Goal: Task Accomplishment & Management: Complete application form

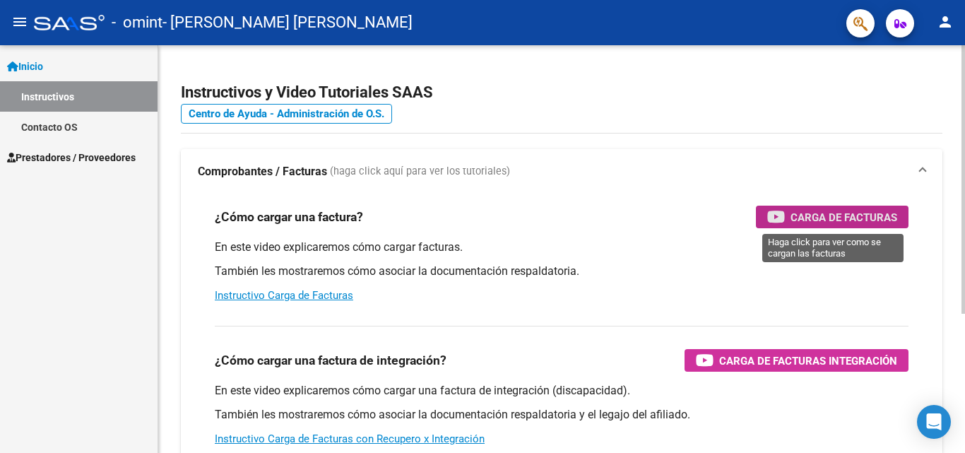
click at [827, 210] on span "Carga de Facturas" at bounding box center [844, 217] width 107 height 18
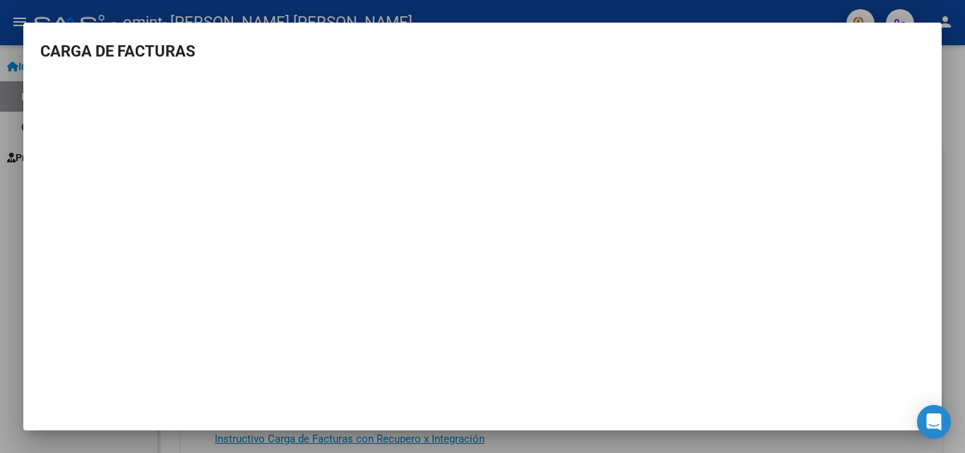
click at [959, 84] on div at bounding box center [482, 226] width 965 height 453
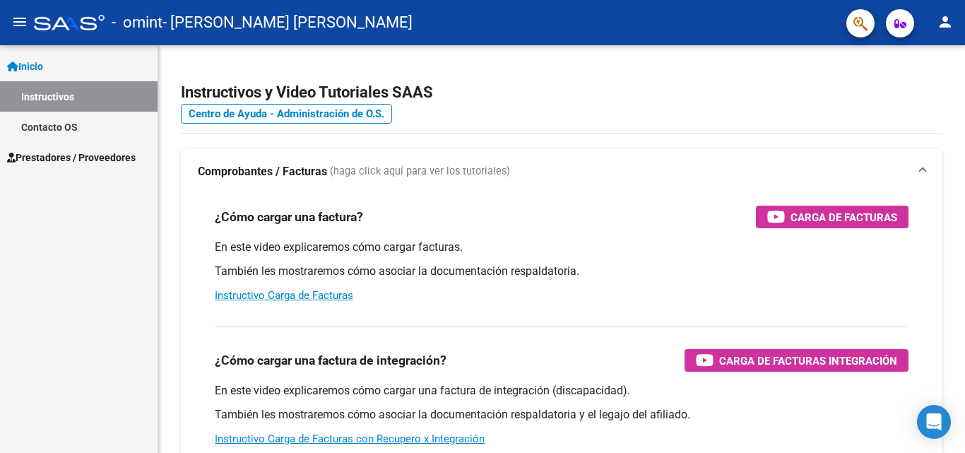
click at [101, 160] on span "Prestadores / Proveedores" at bounding box center [71, 158] width 129 height 16
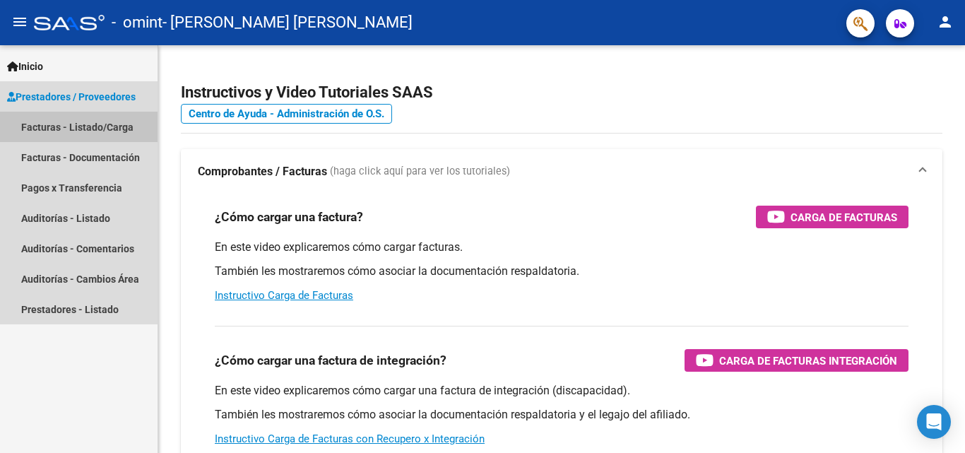
click at [106, 121] on link "Facturas - Listado/Carga" at bounding box center [79, 127] width 158 height 30
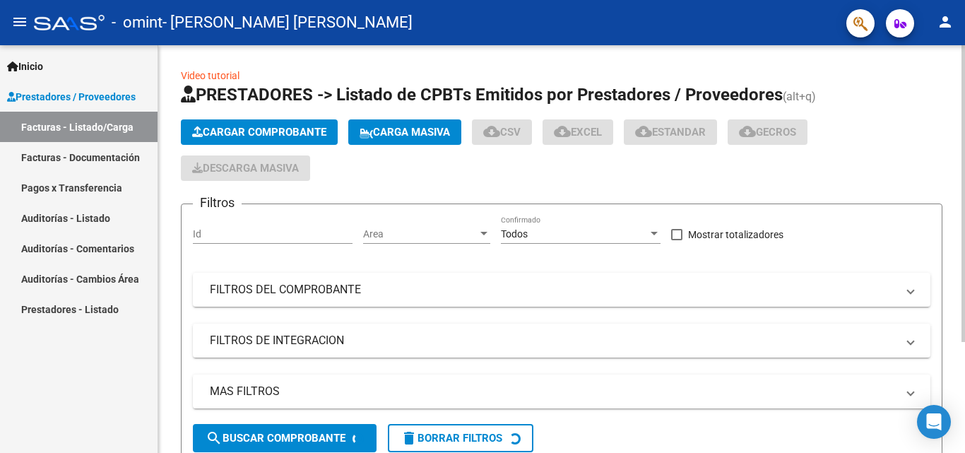
click at [230, 126] on span "Cargar Comprobante" at bounding box center [259, 132] width 134 height 13
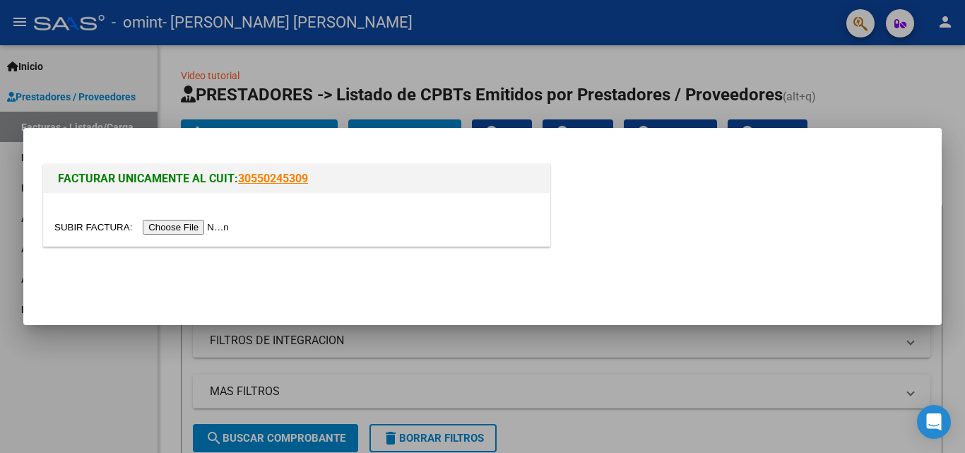
click at [207, 230] on input "file" at bounding box center [143, 227] width 179 height 15
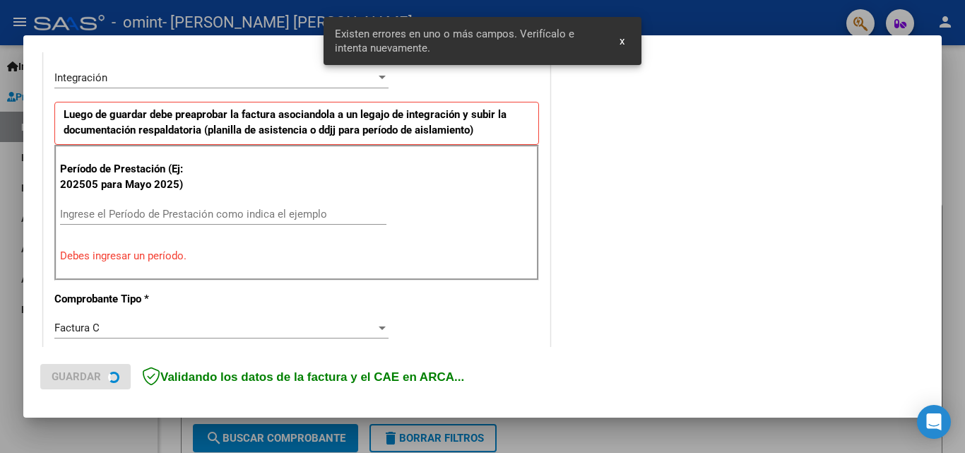
scroll to position [345, 0]
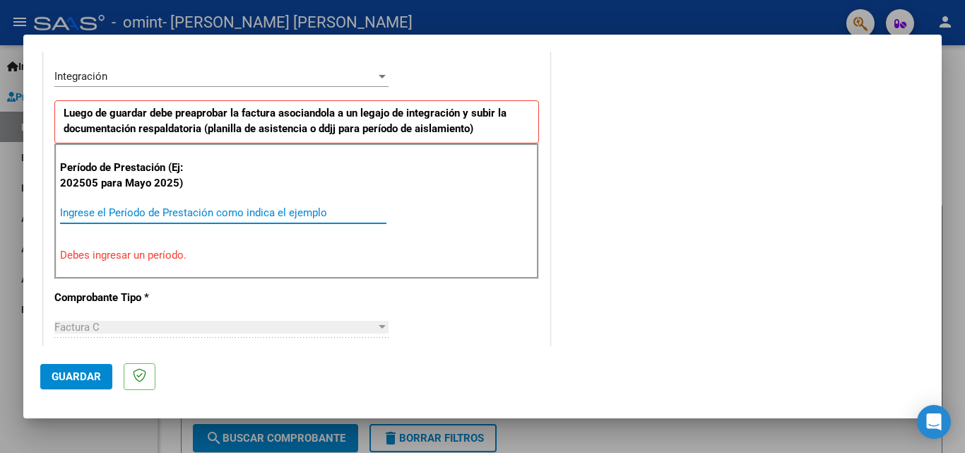
click at [226, 207] on input "Ingrese el Período de Prestación como indica el ejemplo" at bounding box center [223, 212] width 326 height 13
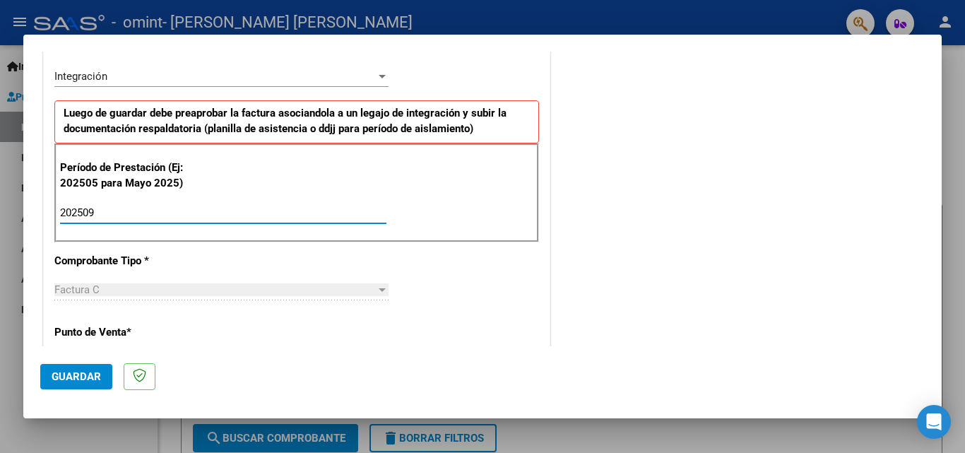
type input "202509"
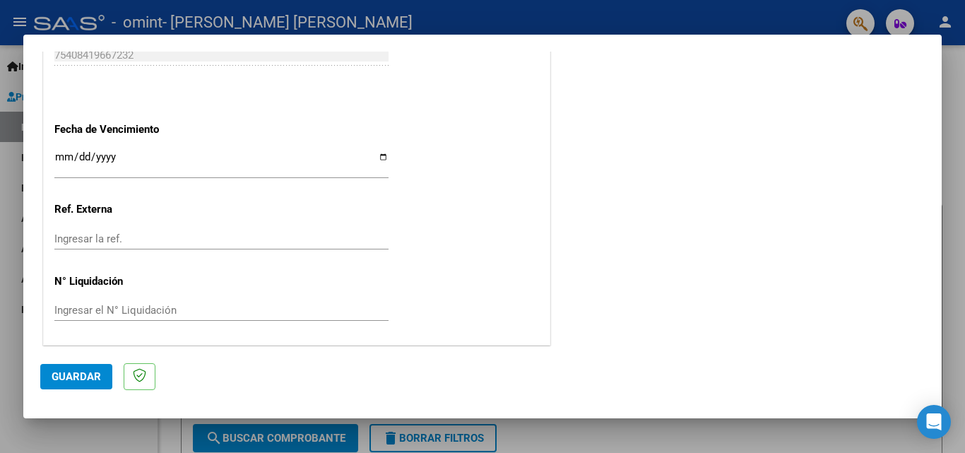
scroll to position [949, 0]
click at [52, 379] on span "Guardar" at bounding box center [76, 376] width 49 height 13
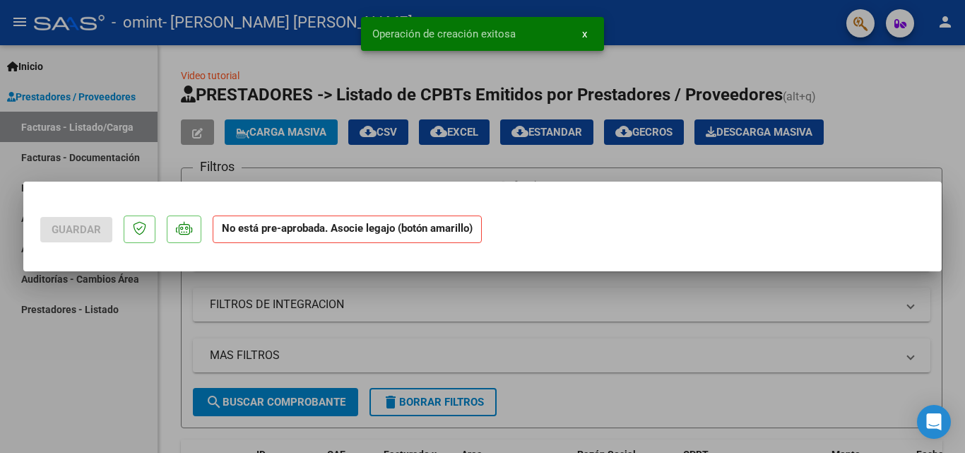
scroll to position [0, 0]
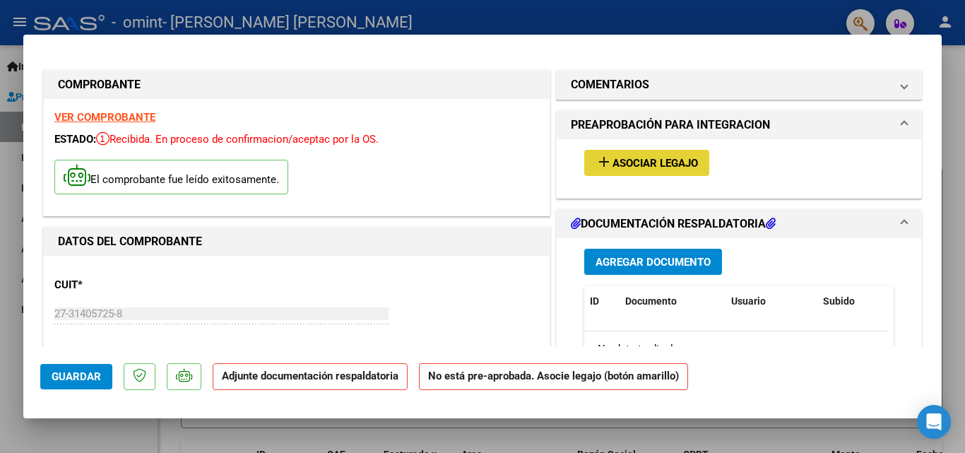
click at [619, 165] on span "Asociar Legajo" at bounding box center [655, 163] width 85 height 13
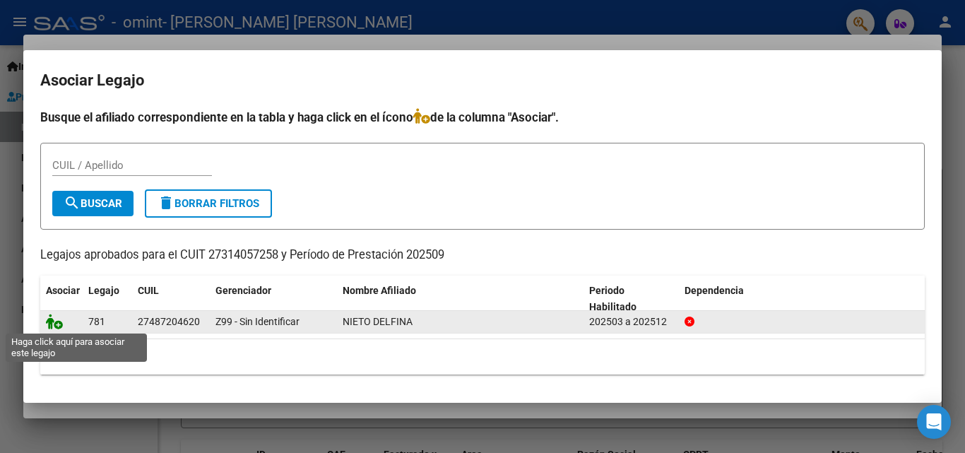
click at [57, 324] on icon at bounding box center [54, 322] width 17 height 16
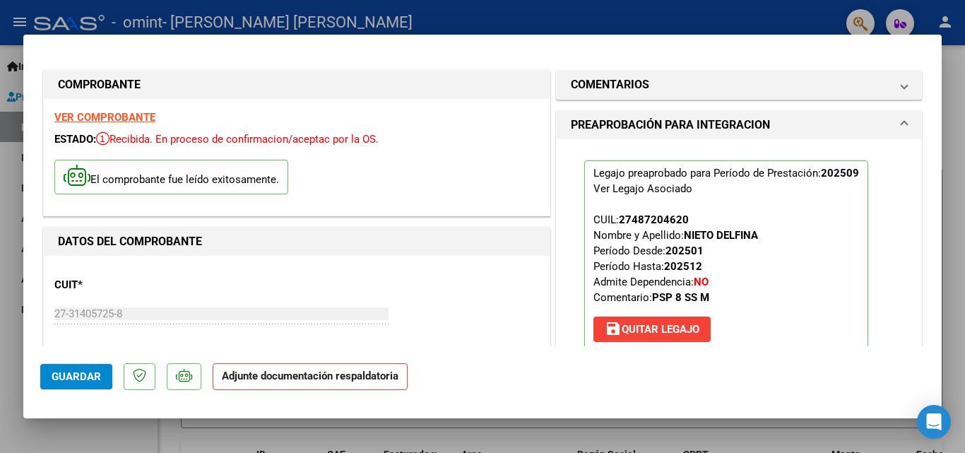
click at [57, 324] on div "27-31405725-8 Ingresar CUIT" at bounding box center [221, 313] width 334 height 21
click at [76, 372] on span "Guardar" at bounding box center [76, 376] width 49 height 13
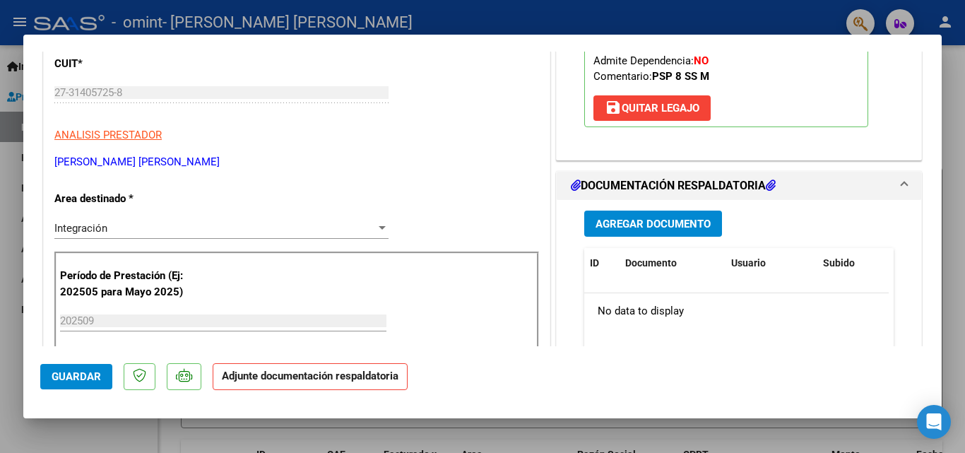
scroll to position [226, 0]
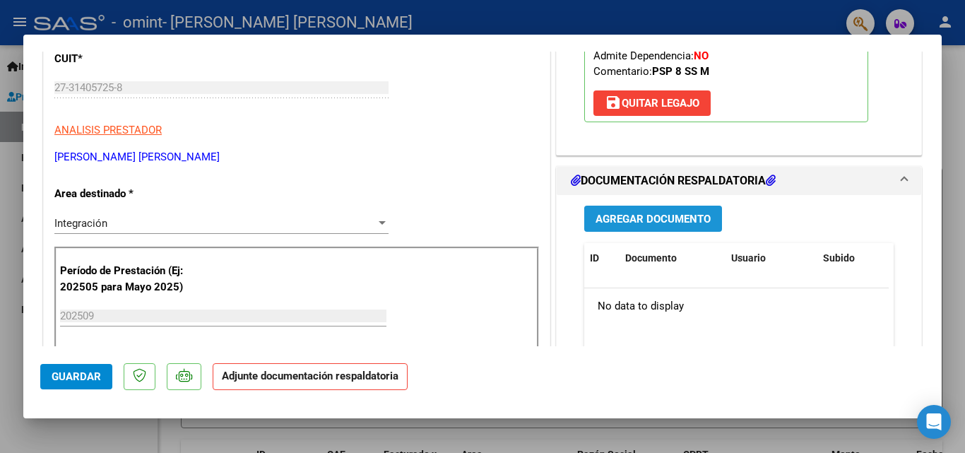
click at [687, 222] on span "Agregar Documento" at bounding box center [653, 219] width 115 height 13
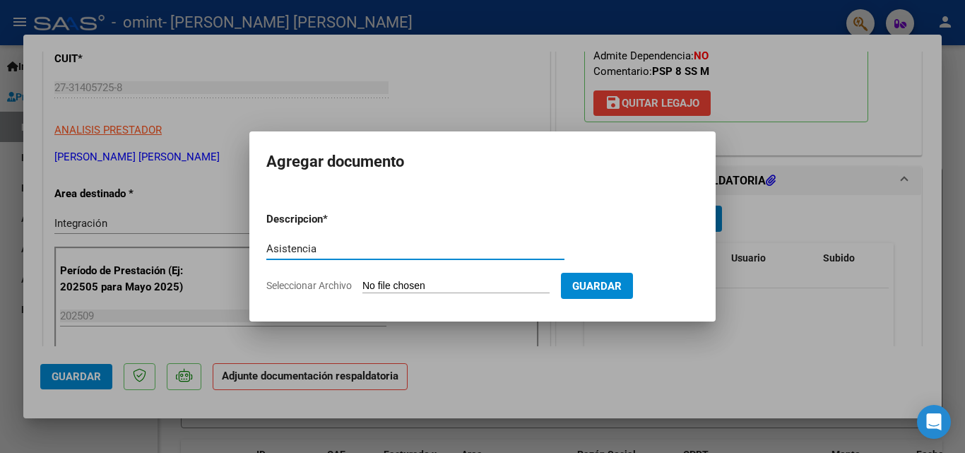
type input "Asistencia"
click at [459, 283] on input "Seleccionar Archivo" at bounding box center [455, 286] width 187 height 13
type input "C:\fakepath\asistencia sep [PERSON_NAME].jpeg"
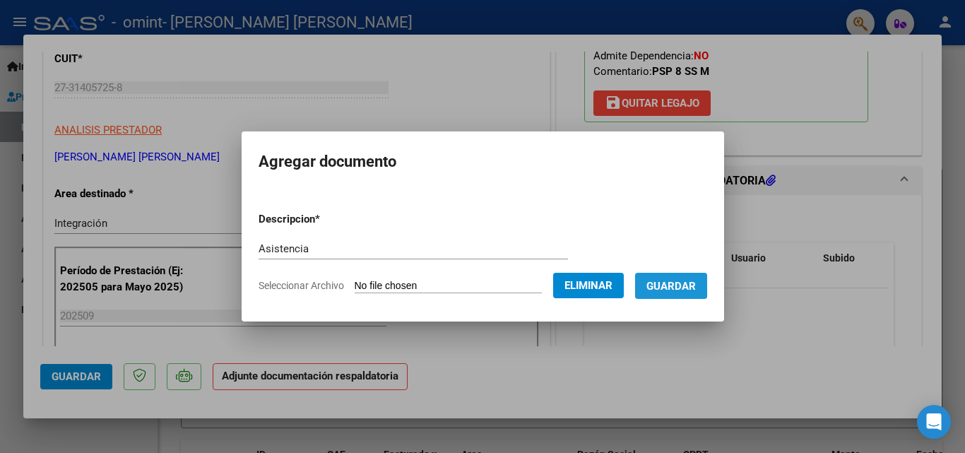
click at [672, 282] on span "Guardar" at bounding box center [670, 286] width 49 height 13
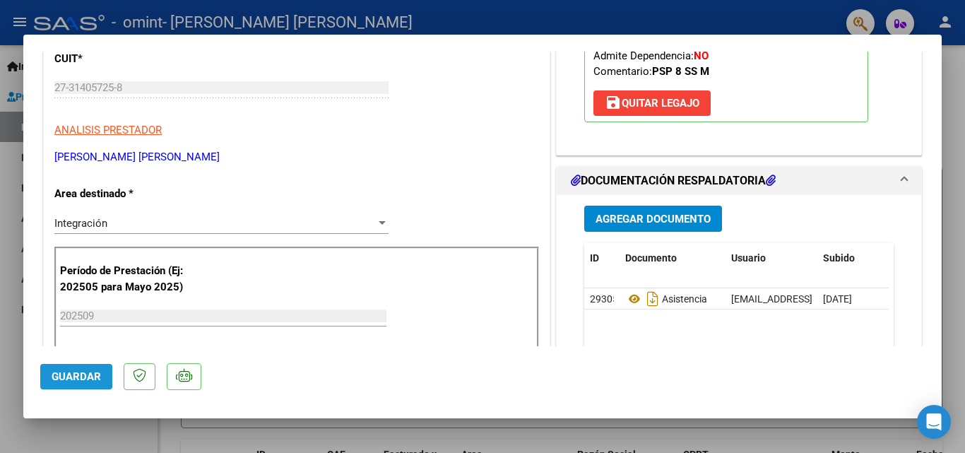
click at [68, 381] on span "Guardar" at bounding box center [76, 376] width 49 height 13
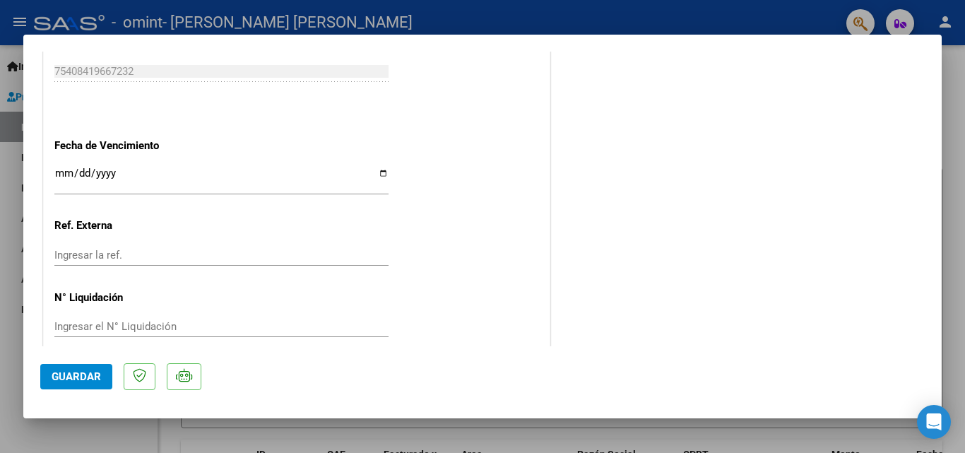
scroll to position [970, 0]
